Goal: Information Seeking & Learning: Learn about a topic

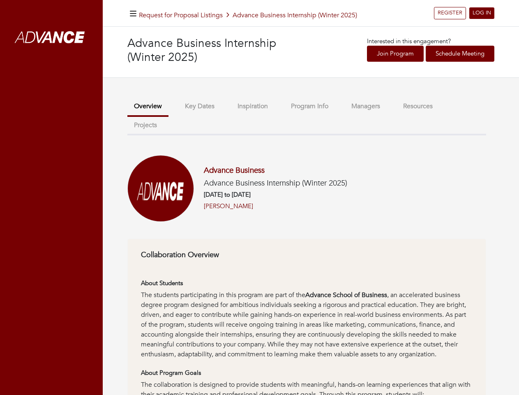
click at [259, 197] on h6 "11/11/2025 to 03/31/2026" at bounding box center [275, 194] width 143 height 7
click at [133, 13] on icon "button" at bounding box center [133, 14] width 7 height 8
